Goal: Information Seeking & Learning: Learn about a topic

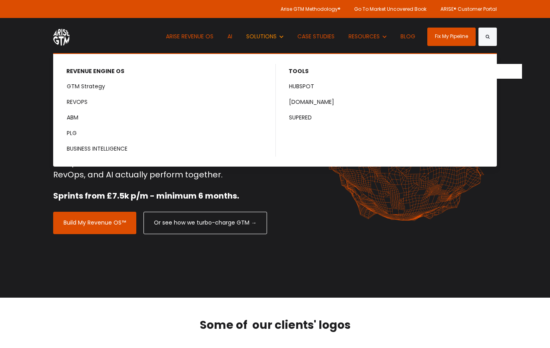
click at [267, 36] on span "SOLUTIONS" at bounding box center [261, 36] width 30 height 8
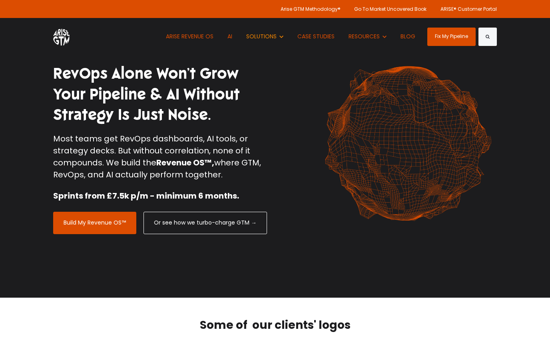
click at [267, 36] on span "SOLUTIONS" at bounding box center [261, 36] width 30 height 8
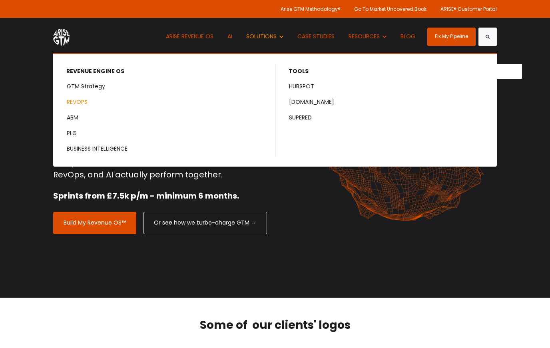
click at [72, 103] on link "REVOPS" at bounding box center [164, 102] width 221 height 15
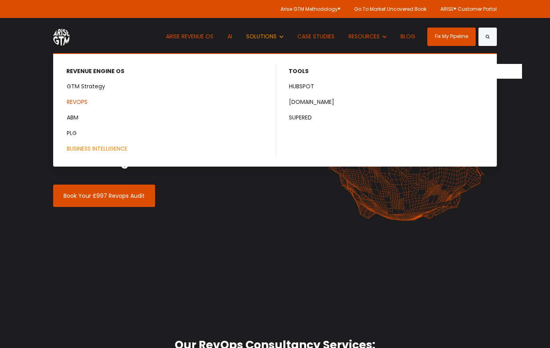
click at [96, 151] on link "BUSINESS INTELLIGENCE" at bounding box center [164, 148] width 221 height 15
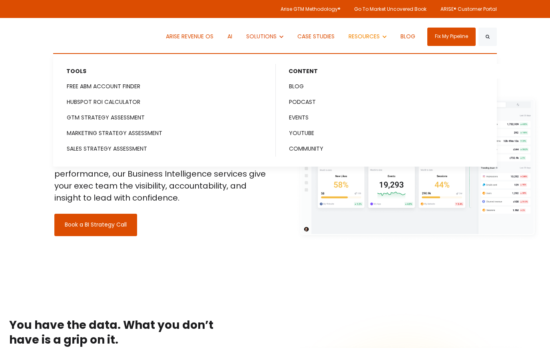
click at [380, 35] on button "Show submenu for RESOURCES RESOURCES" at bounding box center [368, 36] width 50 height 37
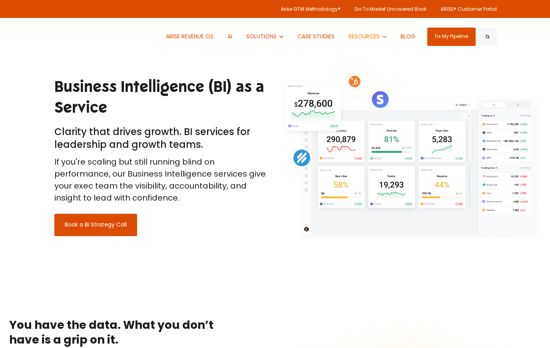
click at [380, 35] on button "Show submenu for RESOURCES RESOURCES" at bounding box center [368, 36] width 50 height 37
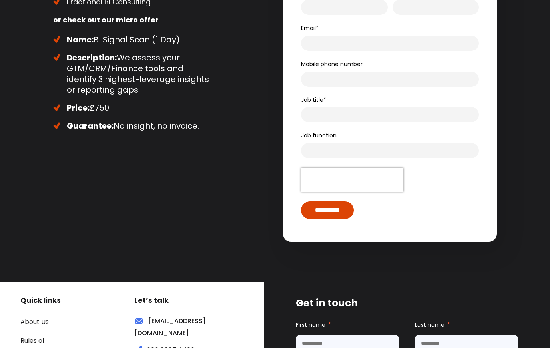
scroll to position [3669, 0]
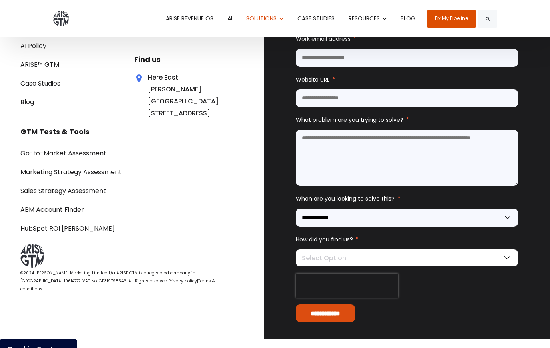
click at [211, 234] on div "Go-to-Market Assessment Marketing Strategy Assessment Sales Strategy Assessment…" at bounding box center [122, 191] width 205 height 88
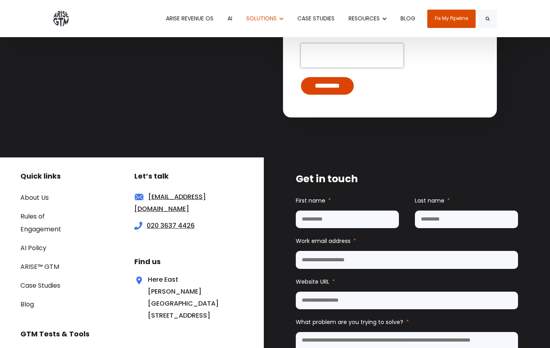
scroll to position [3466, 0]
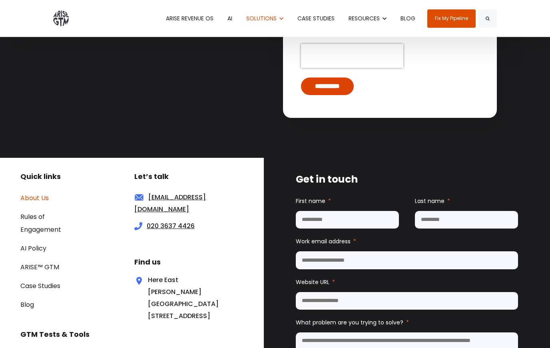
click at [28, 194] on link "About Us" at bounding box center [34, 198] width 28 height 9
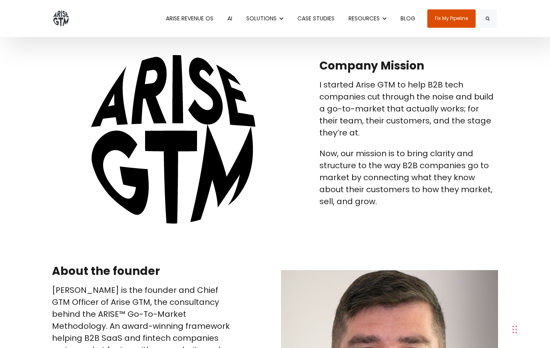
scroll to position [391, 0]
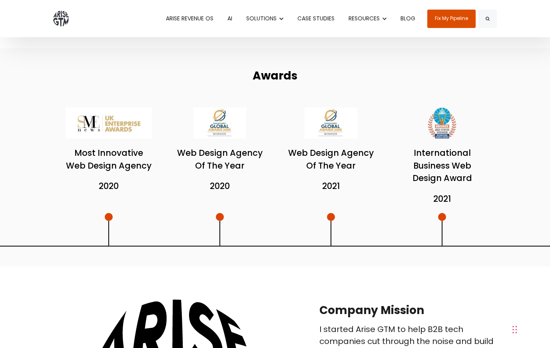
click at [302, 21] on link "CASE STUDIES" at bounding box center [315, 18] width 49 height 37
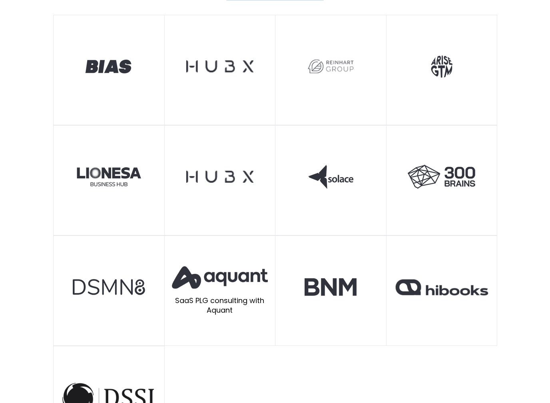
click at [243, 291] on div "SaaS PLG consulting with Aquant" at bounding box center [220, 291] width 111 height 110
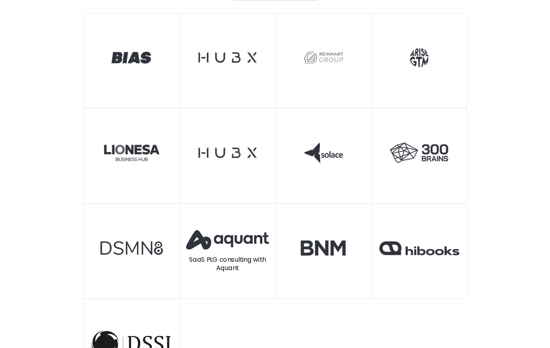
scroll to position [412, 0]
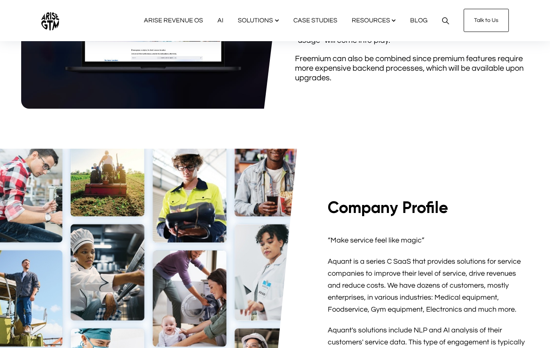
scroll to position [444, 0]
